Goal: Ask a question

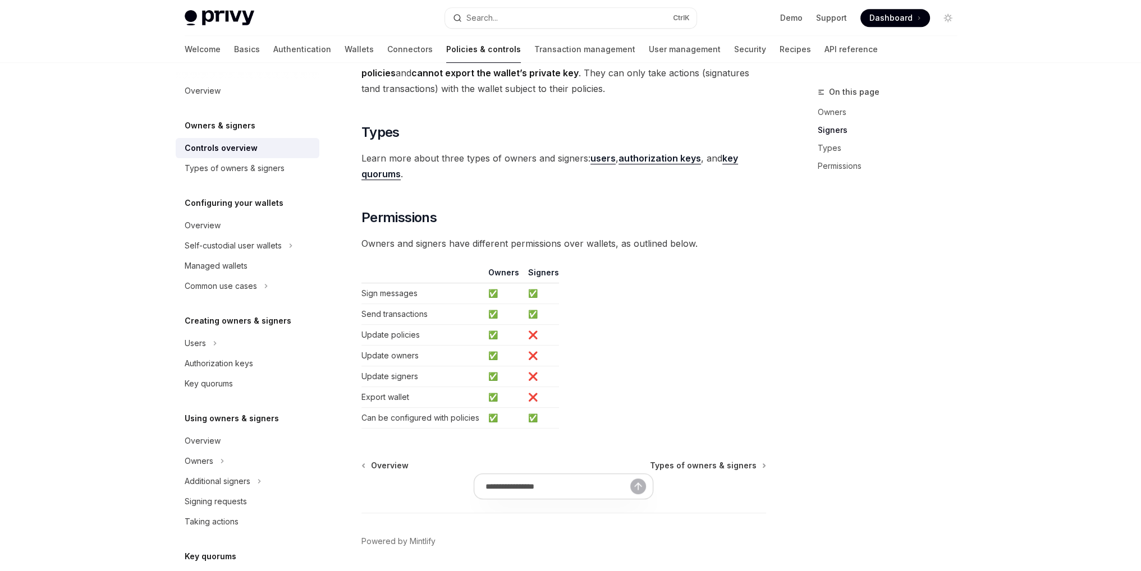
scroll to position [862, 0]
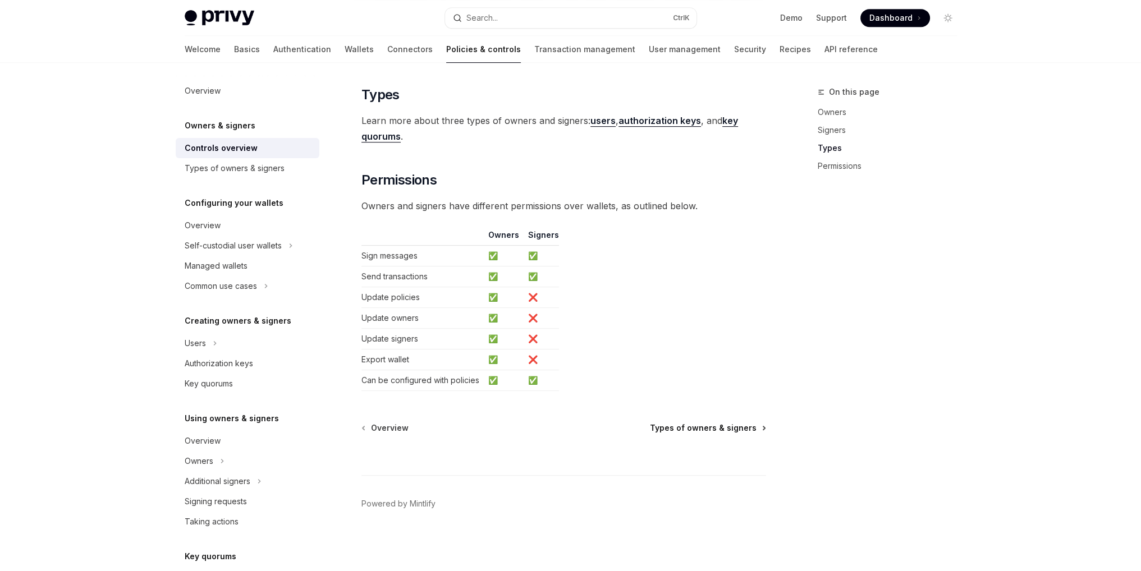
click at [712, 425] on span "Types of owners & signers" at bounding box center [703, 428] width 107 height 11
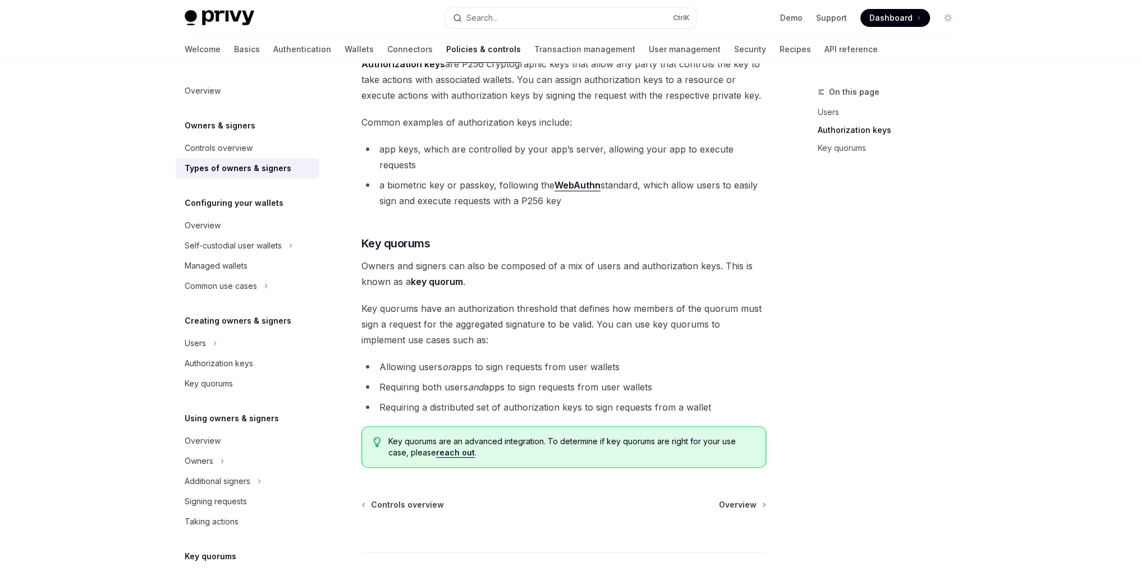
scroll to position [337, 0]
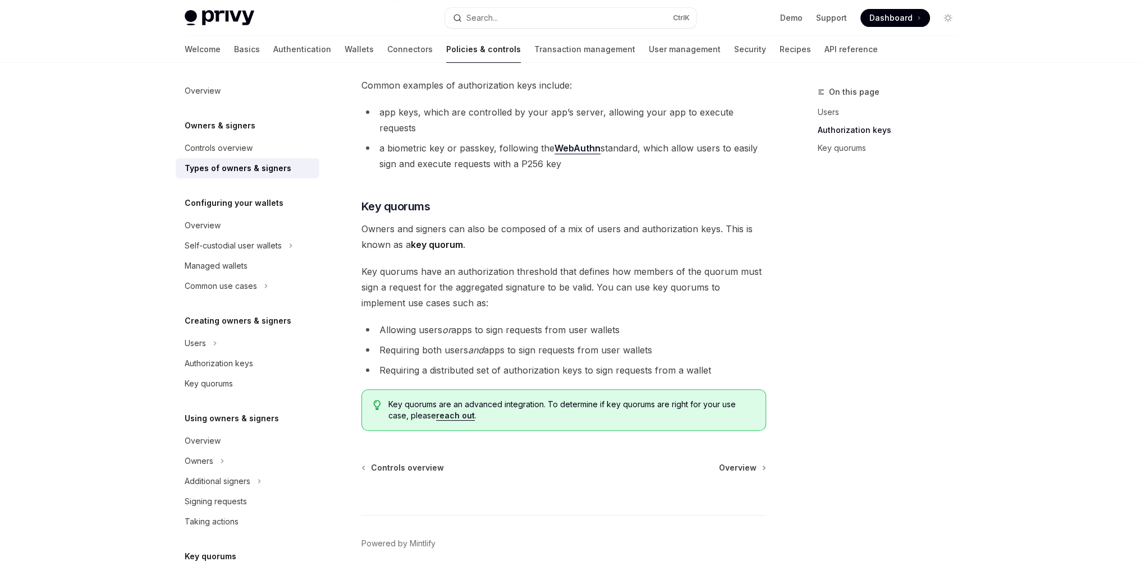
click at [462, 411] on link "reach out" at bounding box center [455, 416] width 39 height 10
click at [735, 462] on span "Overview" at bounding box center [738, 467] width 38 height 11
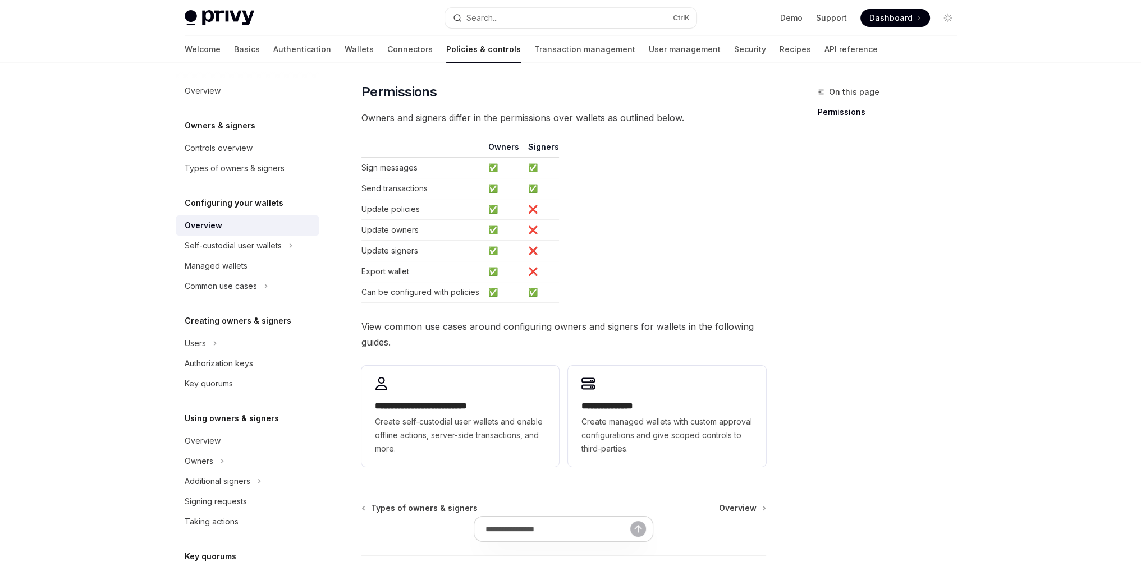
scroll to position [187, 0]
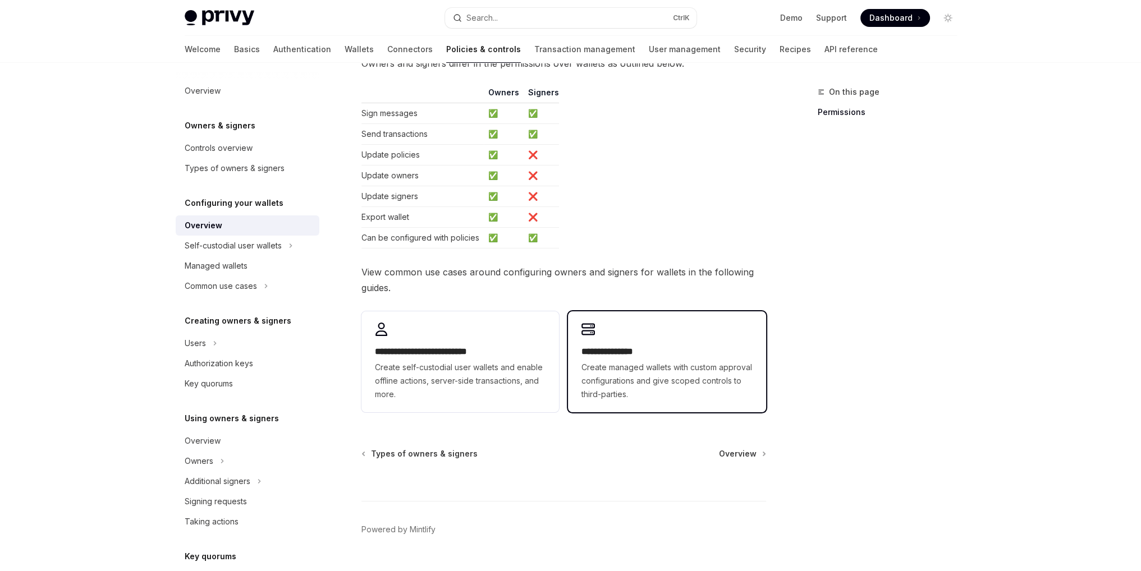
click at [654, 361] on span "Create managed wallets with custom approval configurations and give scoped cont…" at bounding box center [666, 381] width 171 height 40
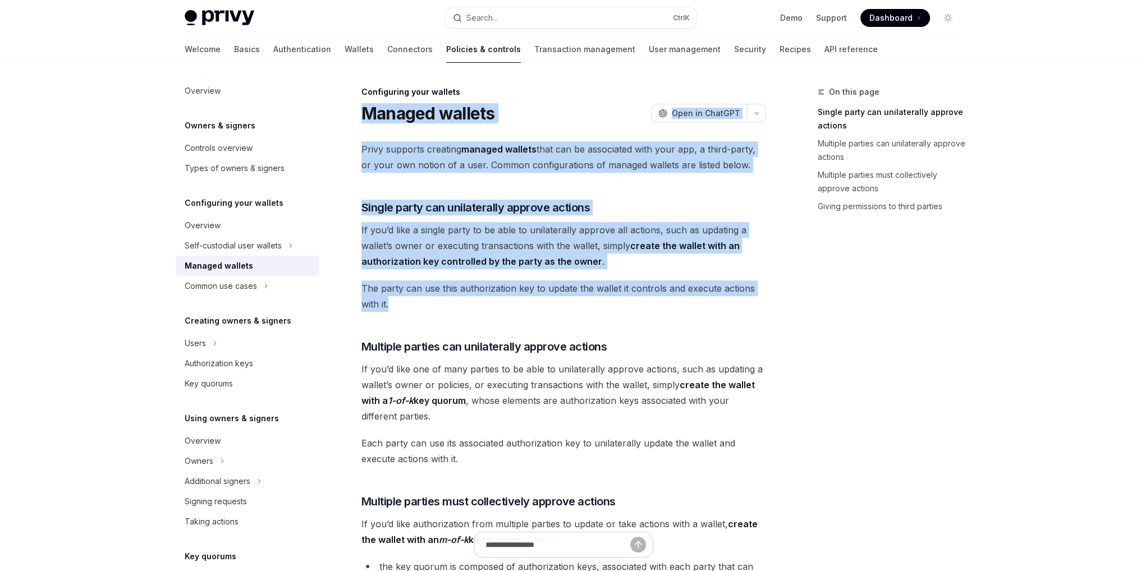
drag, startPoint x: 363, startPoint y: 112, endPoint x: 631, endPoint y: 297, distance: 326.0
click at [631, 297] on div "Configuring your wallets Managed wallets OpenAI Open in ChatGPT OpenAI Open in …" at bounding box center [459, 568] width 620 height 967
copy div "Managed wallets OpenAI Open in ChatGPT OpenAI Open in ChatGPT Privy supports cr…"
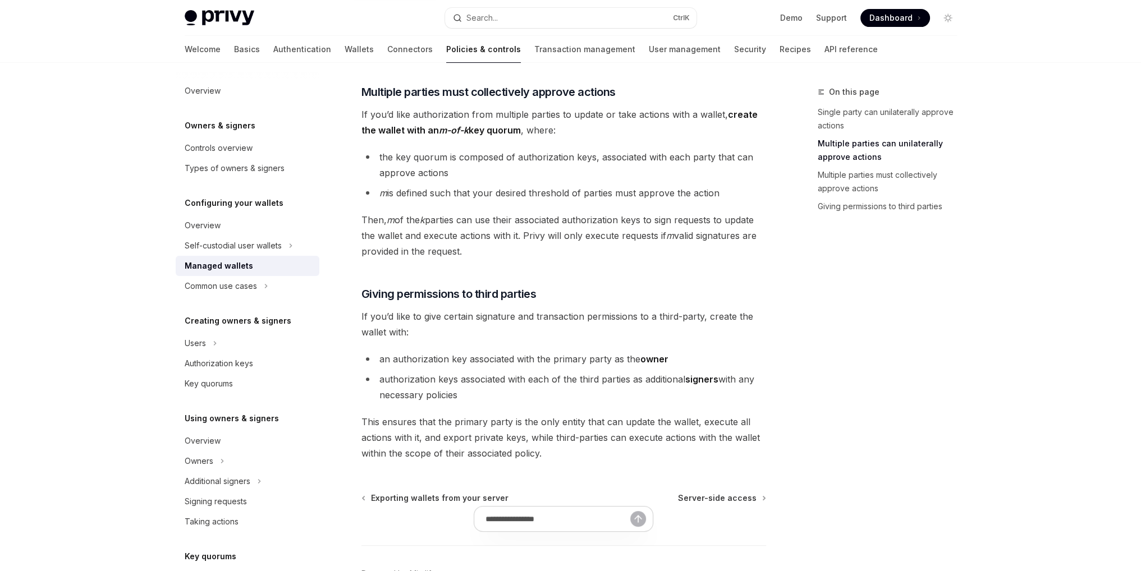
scroll to position [449, 0]
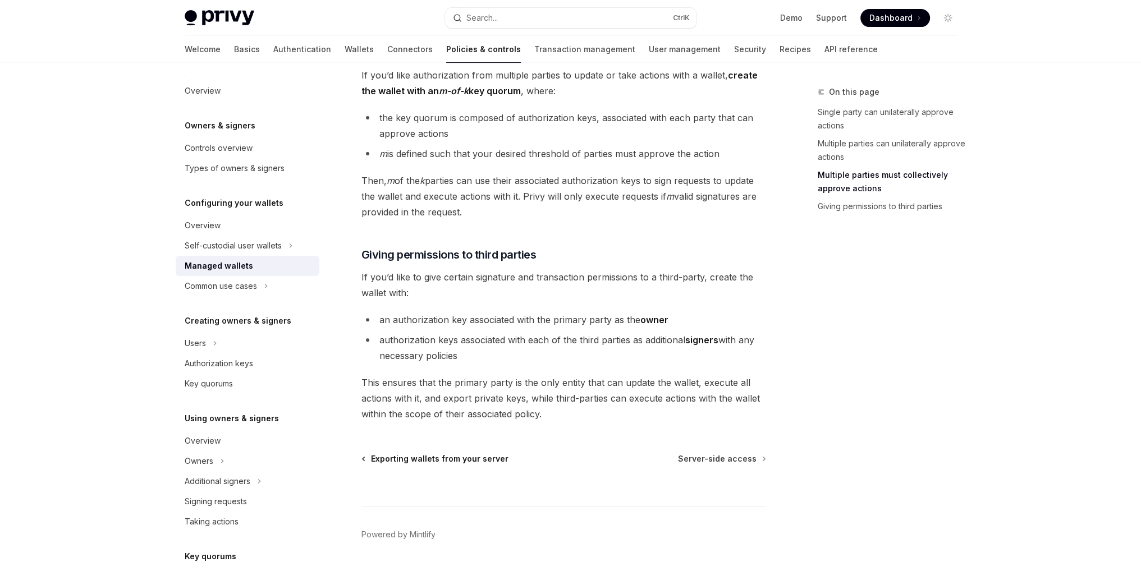
click at [427, 457] on span "Exporting wallets from your server" at bounding box center [440, 459] width 138 height 11
type textarea "*"
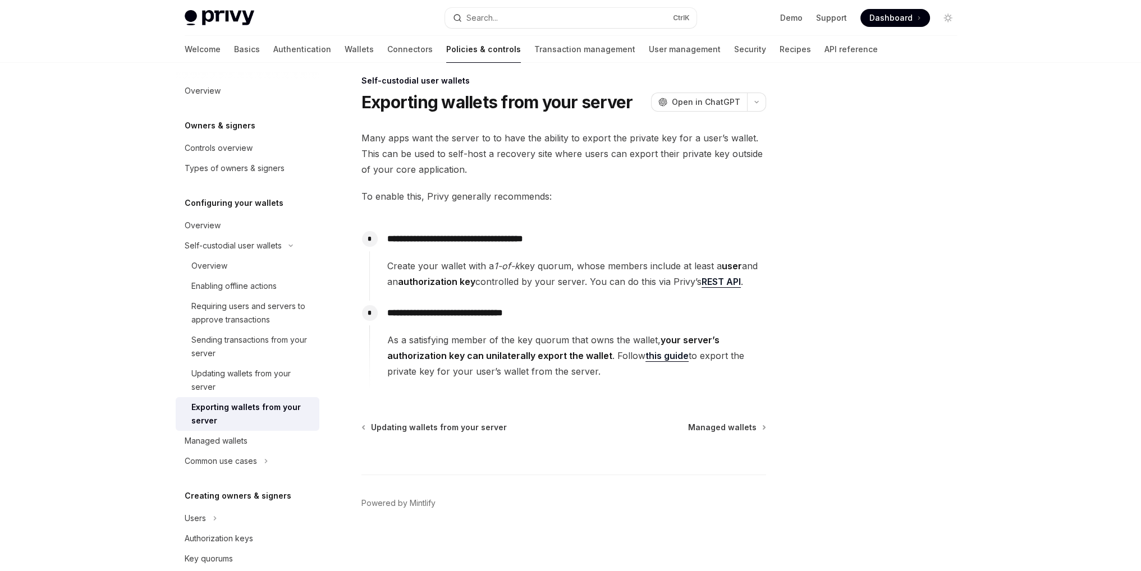
drag, startPoint x: 367, startPoint y: 102, endPoint x: 599, endPoint y: 376, distance: 359.3
click at [599, 376] on div "**********" at bounding box center [459, 323] width 620 height 498
copy div "**********"
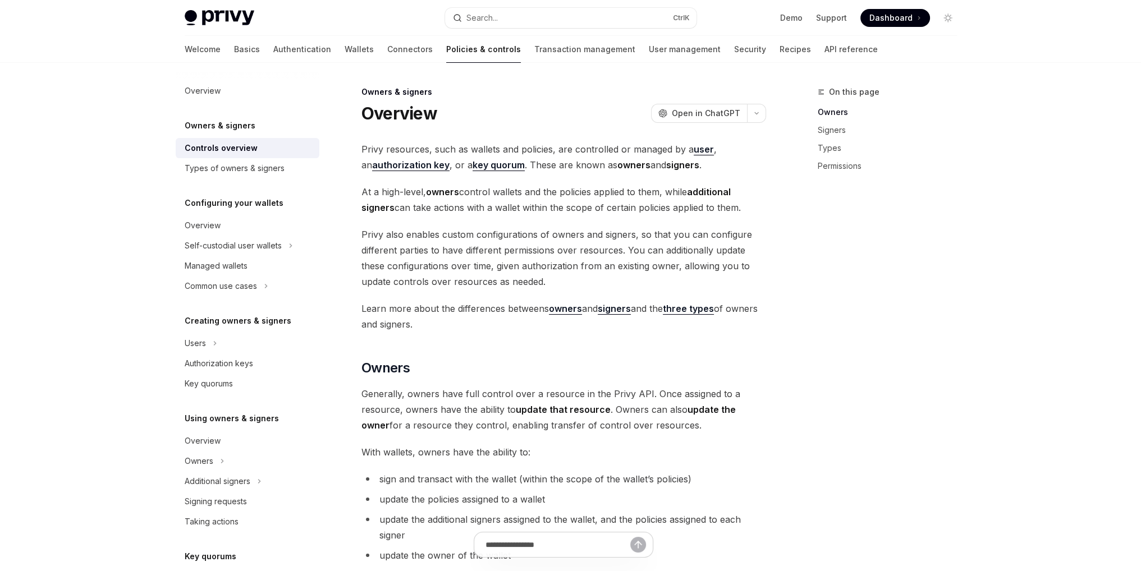
click at [419, 169] on strong "authorization key" at bounding box center [410, 164] width 77 height 11
type textarea "*"
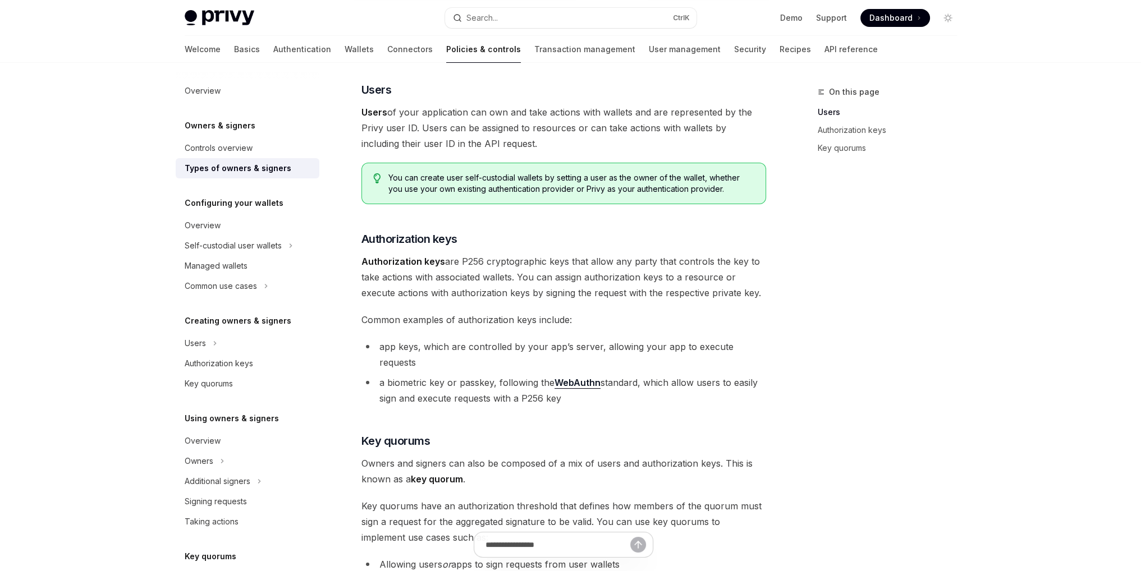
scroll to position [100, 0]
click at [836, 14] on link "Support" at bounding box center [831, 17] width 31 height 11
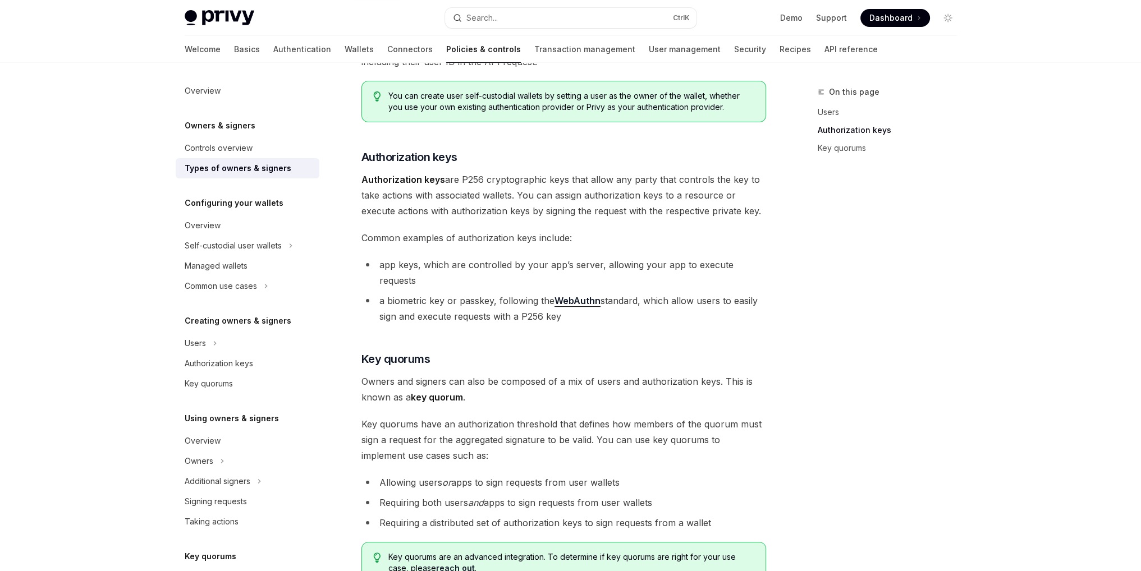
scroll to position [175, 0]
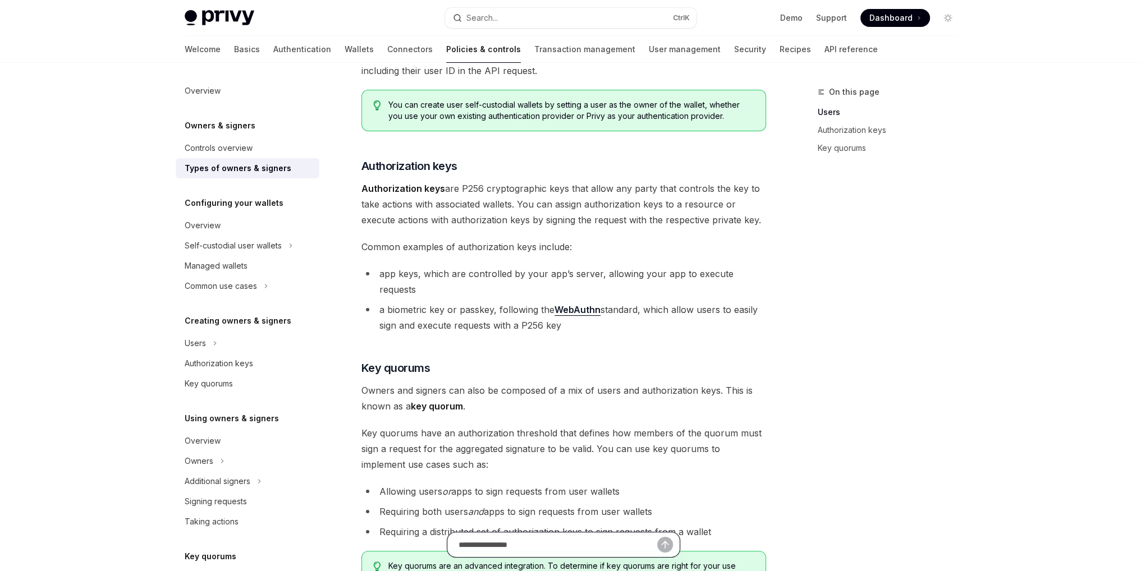
click at [551, 546] on input "Ask a question..." at bounding box center [558, 545] width 199 height 25
type input "**********"
click at [660, 545] on icon "Send message" at bounding box center [665, 544] width 11 height 11
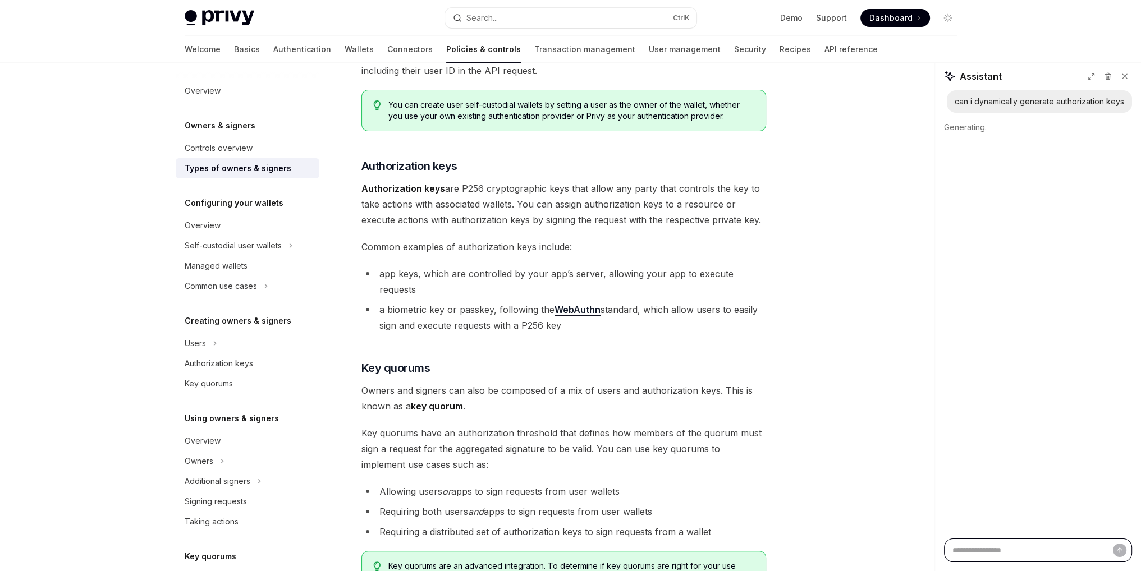
type textarea "*"
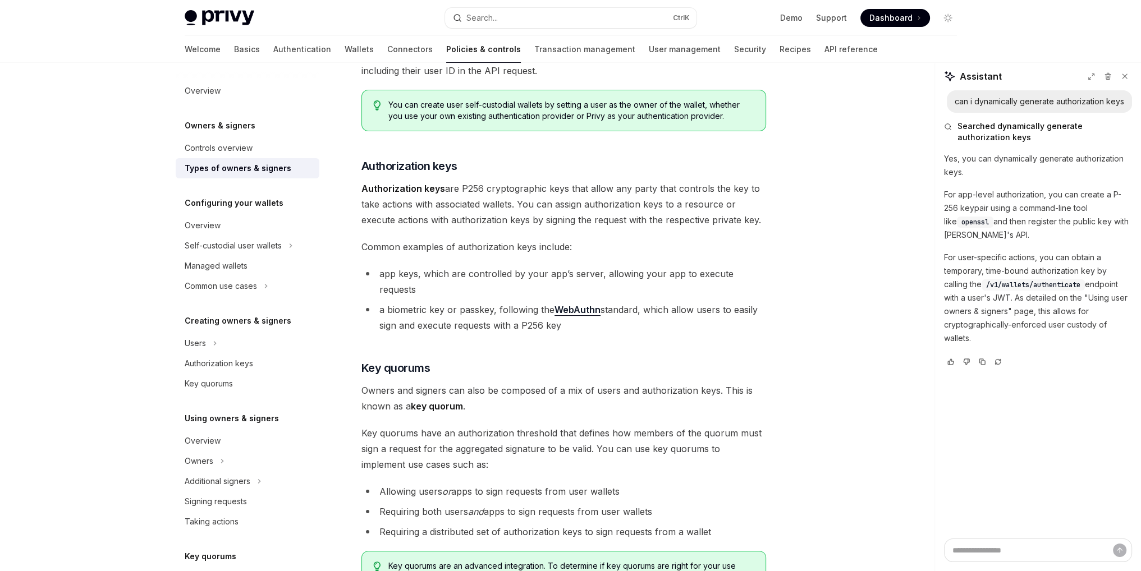
drag, startPoint x: 956, startPoint y: 127, endPoint x: 989, endPoint y: 163, distance: 48.1
click at [989, 163] on div "Searched dynamically generate authorization keys Yes, you can dynamically gener…" at bounding box center [1038, 244] width 188 height 263
drag, startPoint x: 954, startPoint y: 99, endPoint x: 1038, endPoint y: 333, distance: 248.4
click at [1038, 333] on div "can i dynamically generate authorization keys Searched dynamically generate aut…" at bounding box center [1038, 232] width 188 height 285
copy div "can i dynamically generate authorization keys Searched dynamically generate aut…"
